Goal: Information Seeking & Learning: Learn about a topic

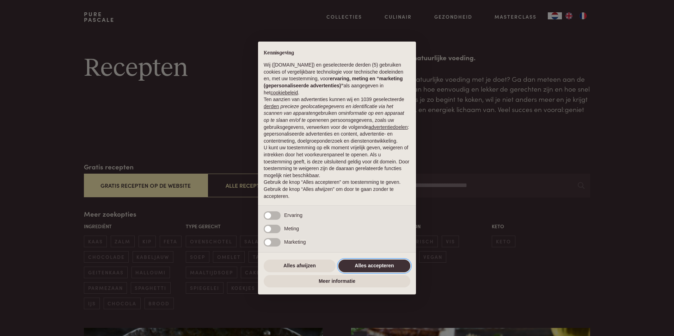
click at [363, 263] on button "Alles accepteren" at bounding box center [375, 266] width 72 height 13
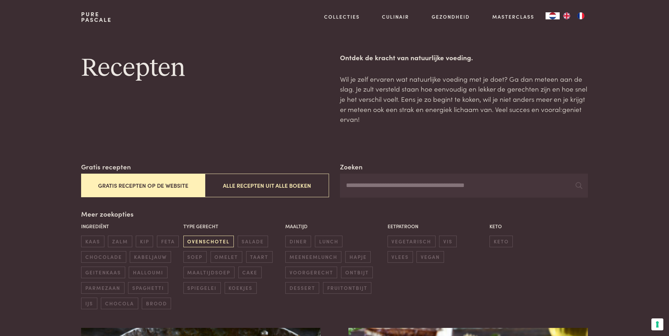
click at [215, 242] on span "ovenschotel" at bounding box center [208, 242] width 50 height 12
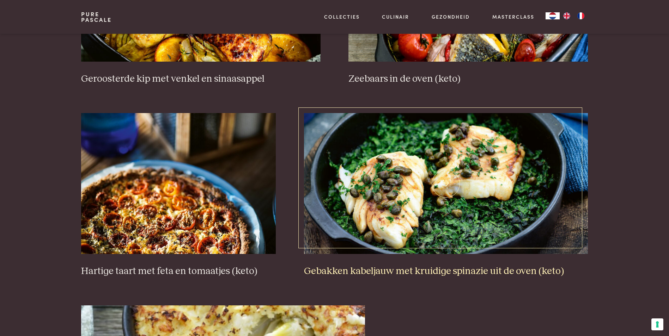
scroll to position [409, 0]
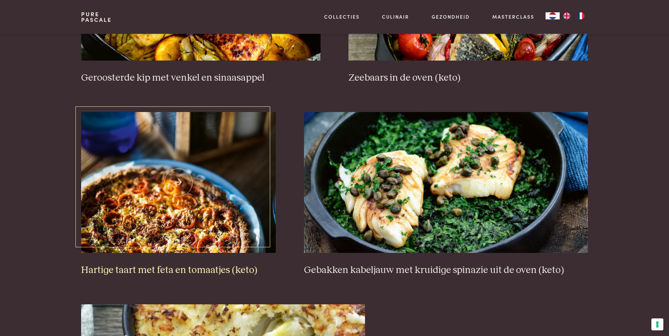
click at [197, 223] on img at bounding box center [178, 182] width 195 height 141
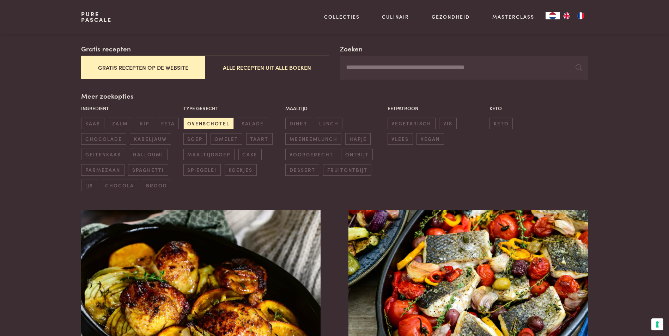
scroll to position [91, 0]
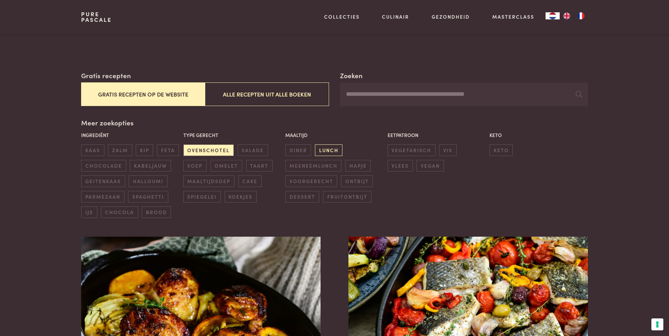
click at [325, 151] on span "lunch" at bounding box center [329, 151] width 28 height 12
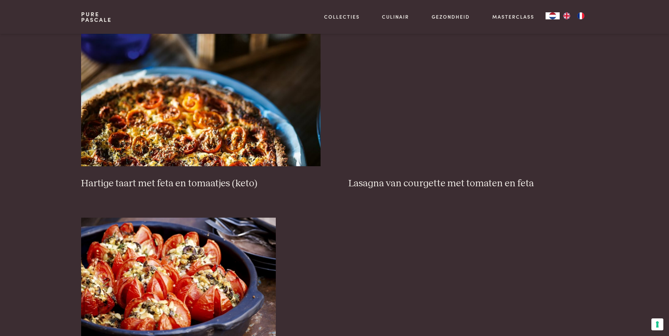
scroll to position [268, 0]
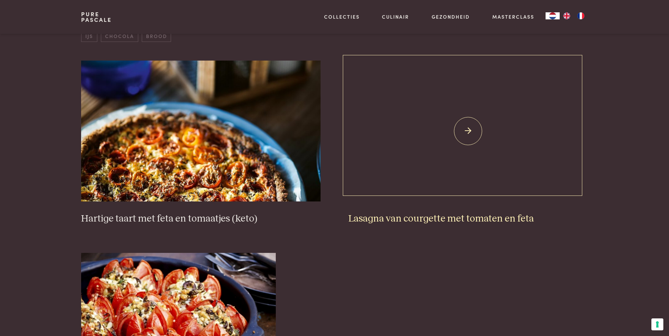
click at [474, 131] on img at bounding box center [467, 131] width 239 height 141
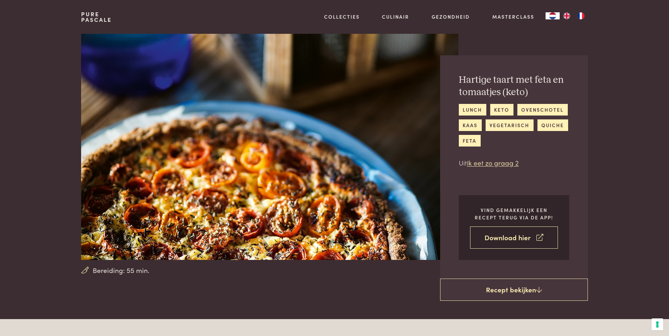
click at [507, 239] on link "Download hier" at bounding box center [514, 238] width 88 height 22
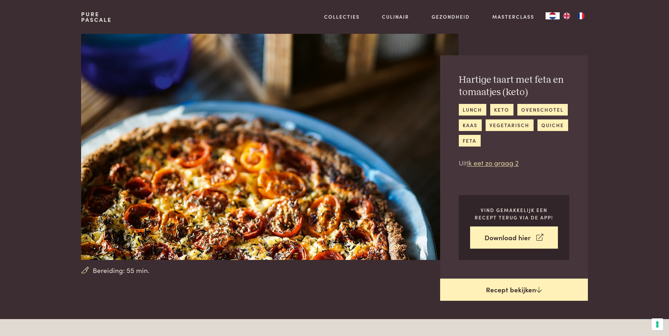
click at [515, 292] on link "Recept bekijken" at bounding box center [514, 290] width 148 height 23
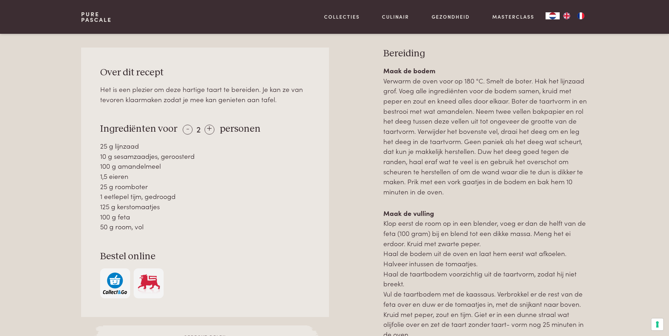
scroll to position [320, 0]
